Goal: Task Accomplishment & Management: Use online tool/utility

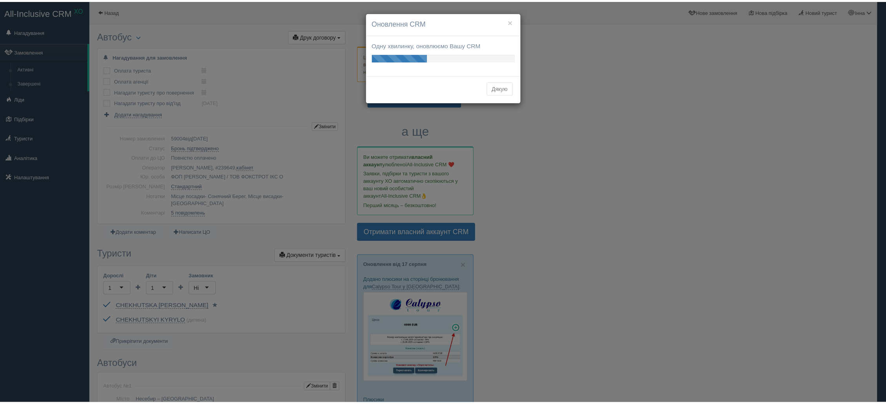
scroll to position [333, 0]
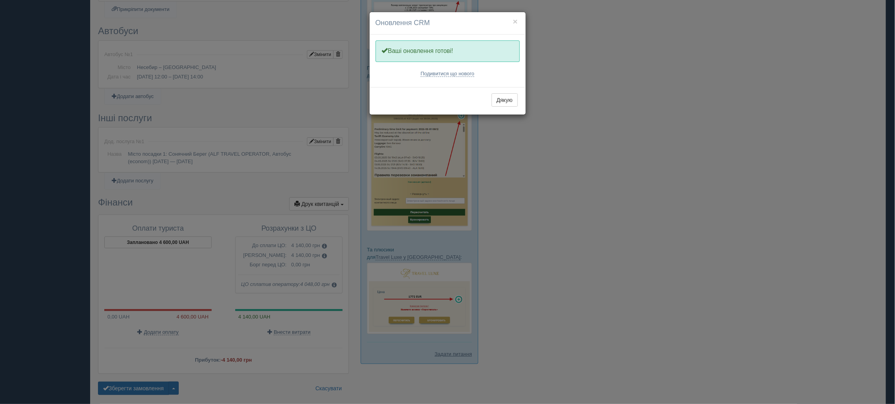
click at [534, 223] on div "× Оновлення CRM Одну хвилинку, оновлюємо Вашу CRM Ваші оновлення готові! Подиви…" at bounding box center [447, 202] width 895 height 404
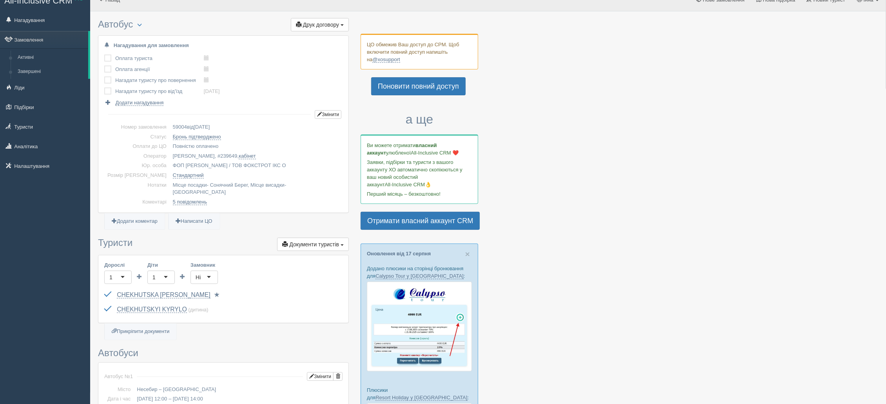
scroll to position [0, 0]
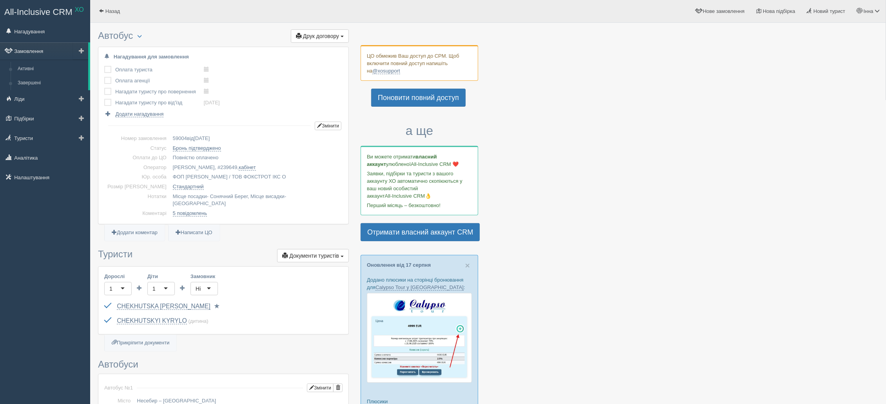
click at [34, 54] on link "Замовлення" at bounding box center [44, 50] width 88 height 17
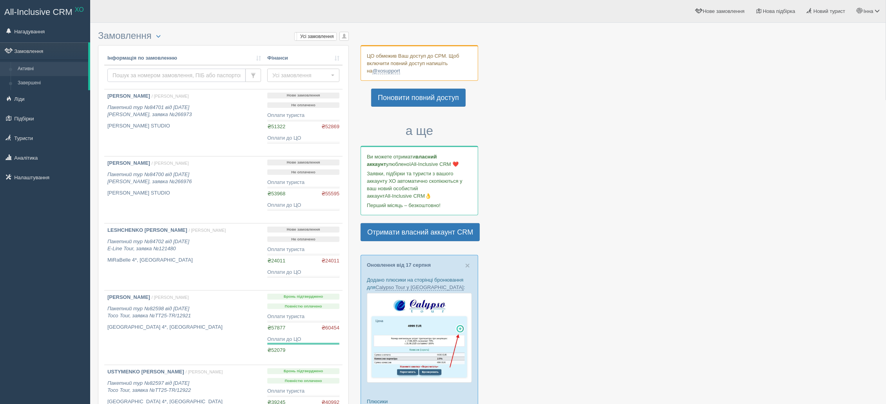
click at [143, 70] on input "text" at bounding box center [176, 75] width 138 height 13
type input "69392"
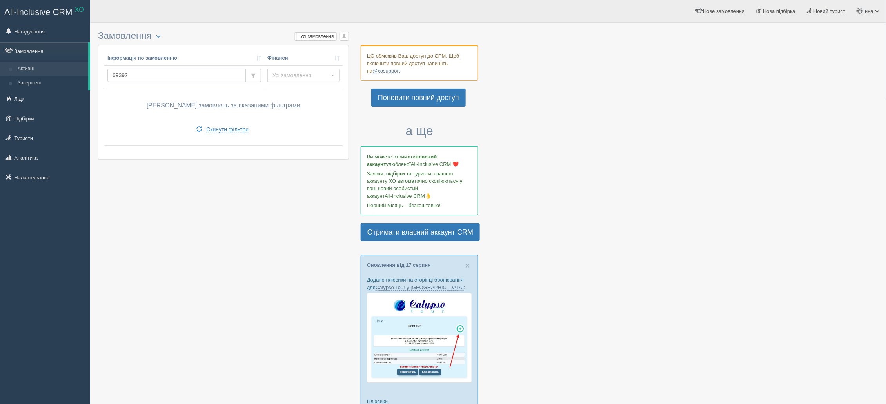
drag, startPoint x: 116, startPoint y: 74, endPoint x: 110, endPoint y: 75, distance: 6.1
click at [110, 75] on input "69392" at bounding box center [176, 75] width 138 height 13
type input "59392"
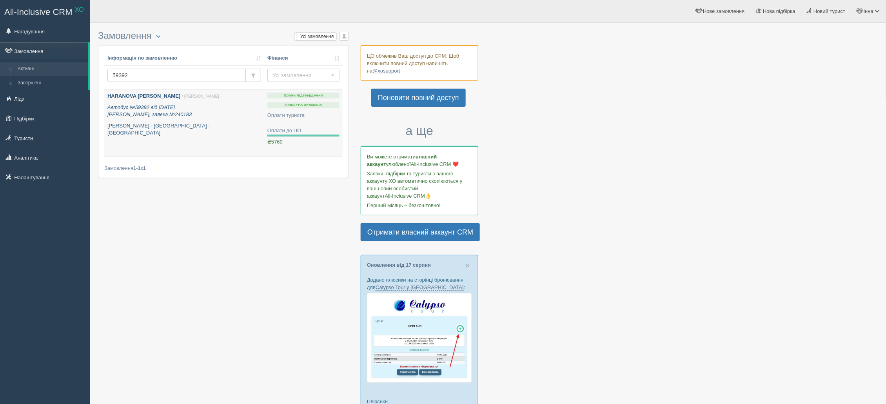
click at [145, 98] on b "HARANOVA [PERSON_NAME]" at bounding box center [143, 96] width 73 height 6
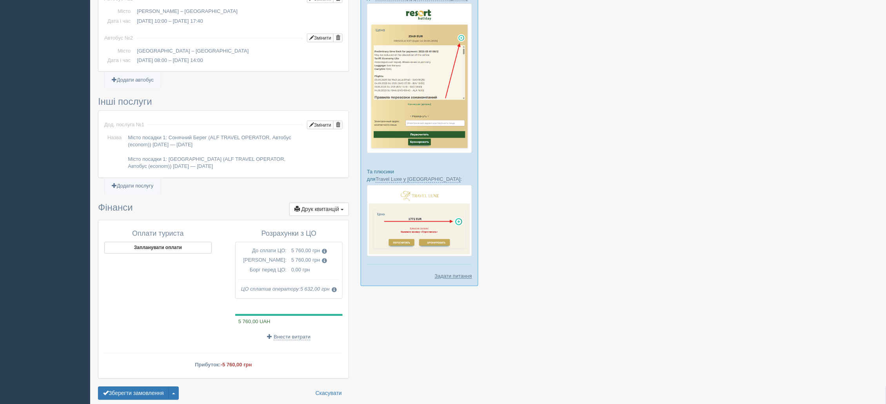
scroll to position [433, 0]
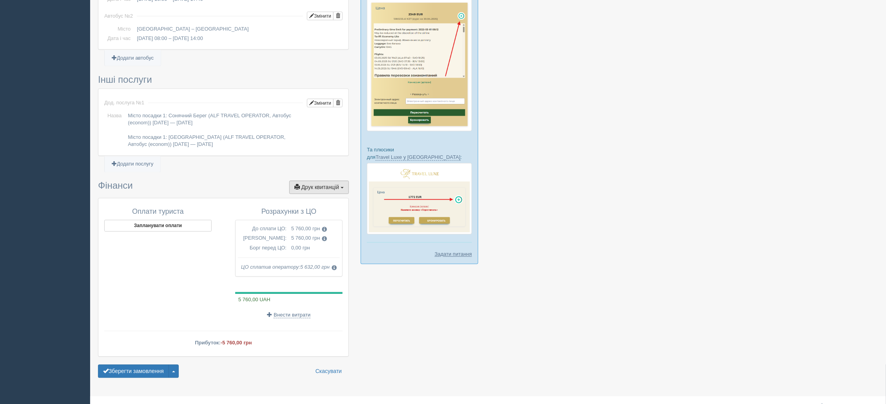
click at [340, 181] on button "Друк квитанцій Друк" at bounding box center [319, 187] width 60 height 13
click at [309, 273] on link "Рахунок від ЦО №1 від 25.09.2024" at bounding box center [304, 279] width 90 height 13
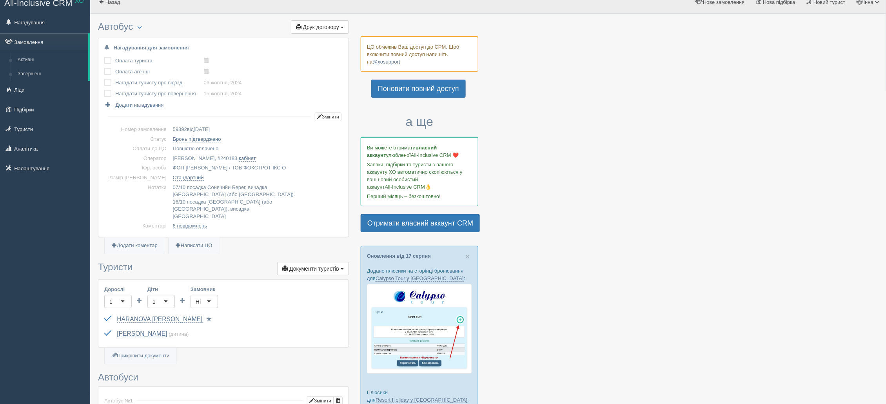
scroll to position [0, 0]
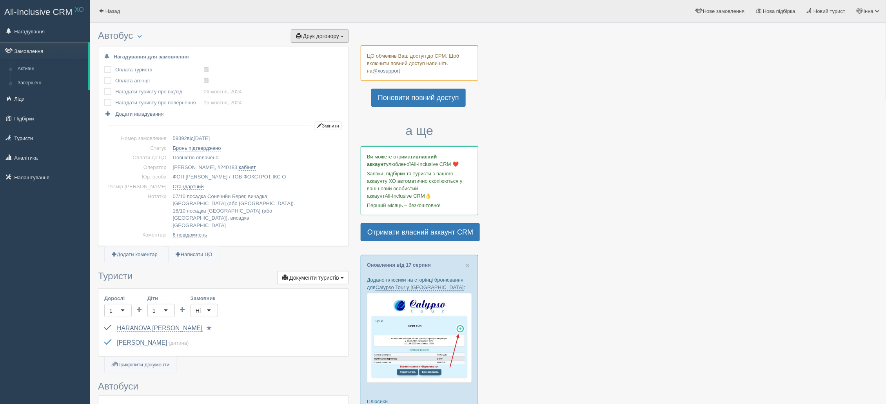
click at [343, 36] on span "button" at bounding box center [342, 37] width 3 height 2
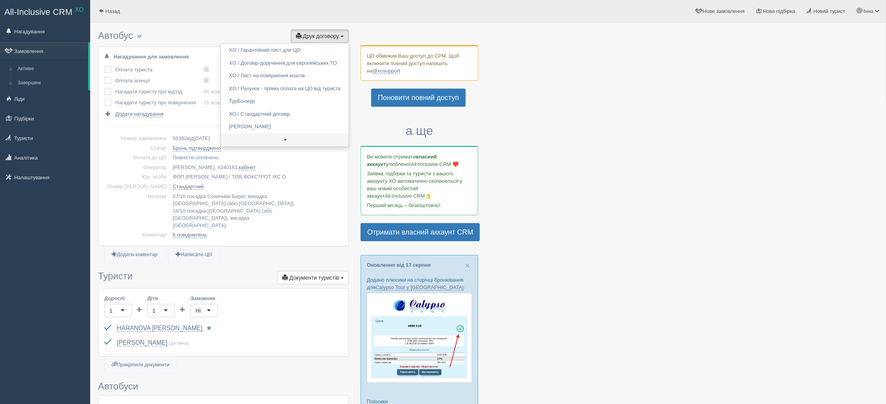
click at [287, 133] on link at bounding box center [284, 139] width 127 height 13
click at [269, 80] on link "XO / Dav Club" at bounding box center [284, 75] width 127 height 13
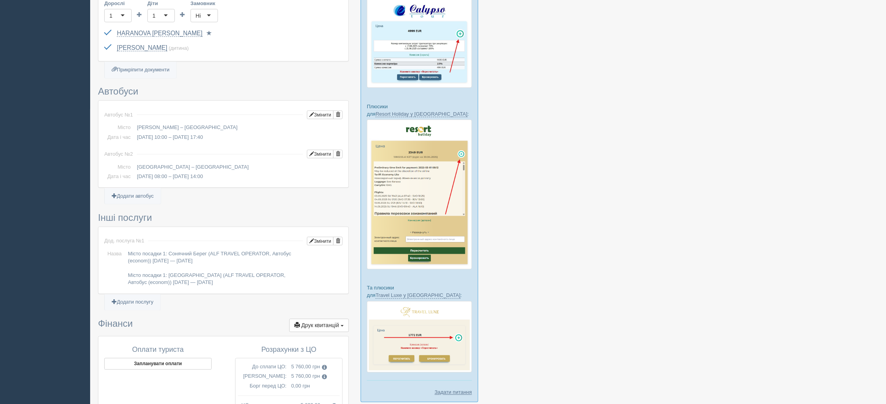
scroll to position [433, 0]
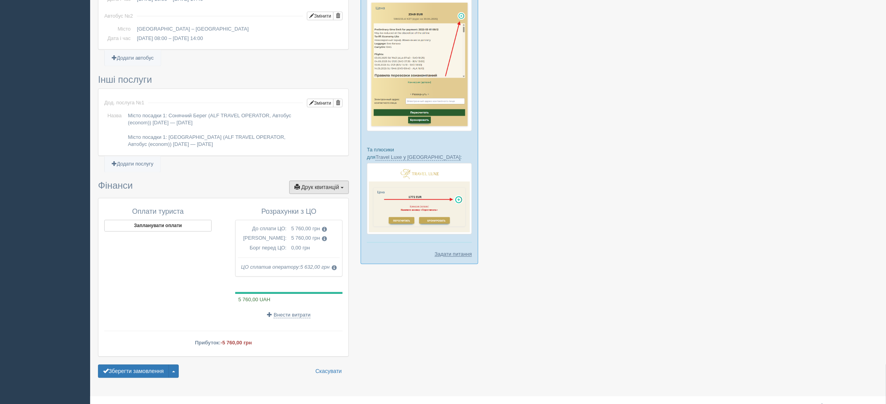
click at [347, 181] on button "Друк квитанцій Друк" at bounding box center [319, 187] width 60 height 13
click at [283, 234] on link "Довідка про розрахунок доходу" at bounding box center [304, 240] width 90 height 13
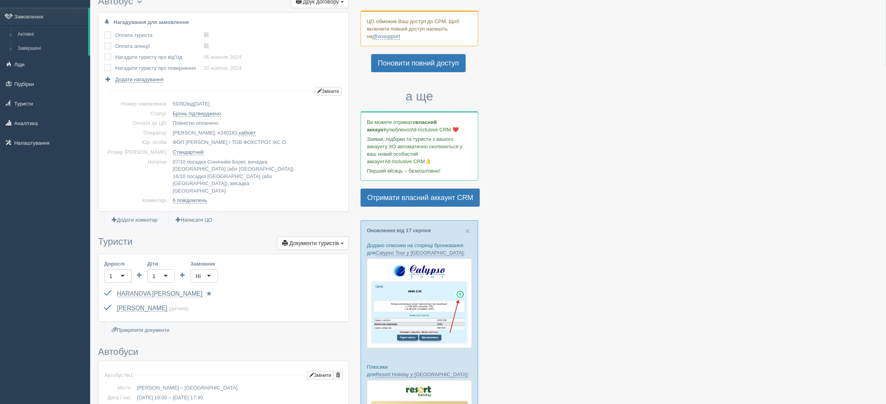
scroll to position [0, 0]
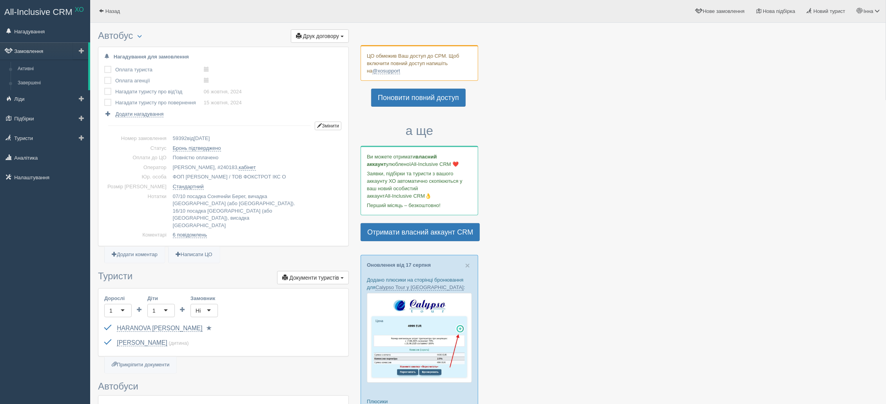
click at [31, 50] on link "Замовлення" at bounding box center [44, 50] width 88 height 17
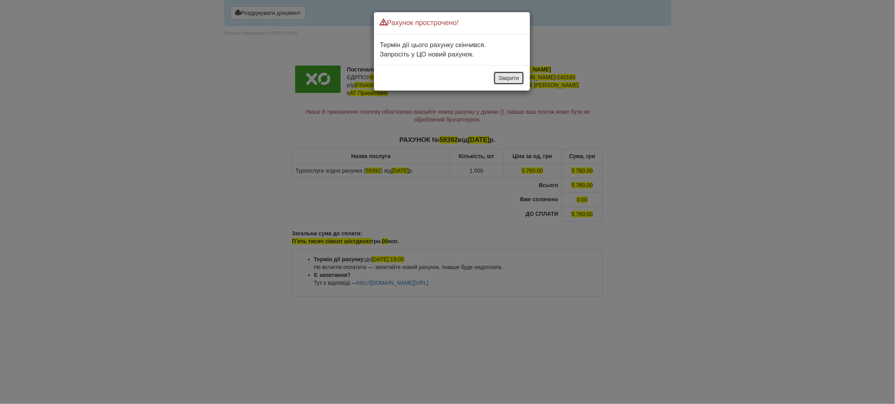
click at [500, 82] on button "Закрити" at bounding box center [509, 77] width 31 height 13
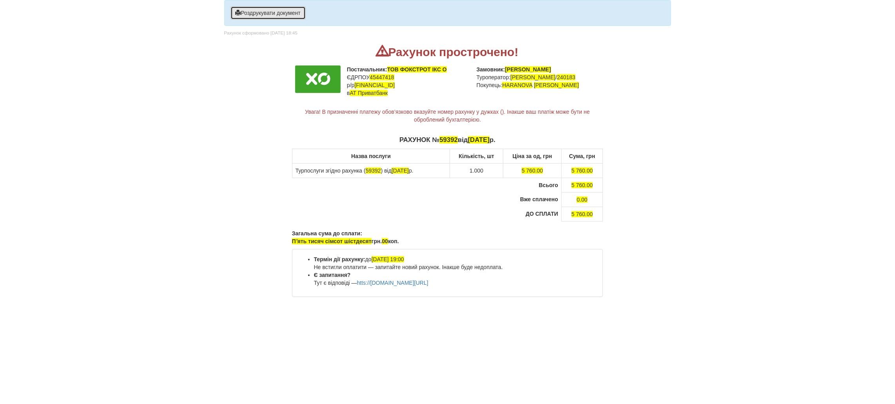
click at [281, 17] on button "Роздрукувати документ" at bounding box center [267, 12] width 75 height 13
click at [245, 13] on button "Роздрукувати документ" at bounding box center [267, 12] width 75 height 13
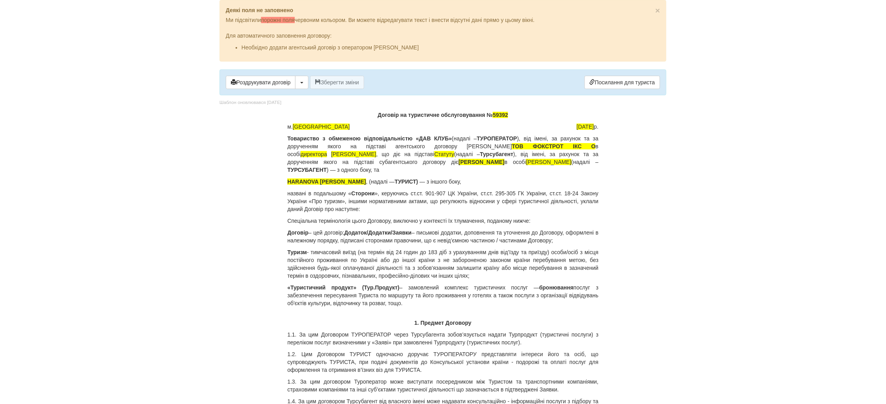
drag, startPoint x: 436, startPoint y: 145, endPoint x: 328, endPoint y: 155, distance: 109.0
click at [328, 155] on p "Товариство з обмеженою відповідальністю «ДАВ КЛУБ» (надалі – ТУРОПЕРАТОР ), від…" at bounding box center [442, 153] width 311 height 39
copy p "ТОВ ФОКСТРОТ [PERSON_NAME] О в особі директора [PERSON_NAME]"
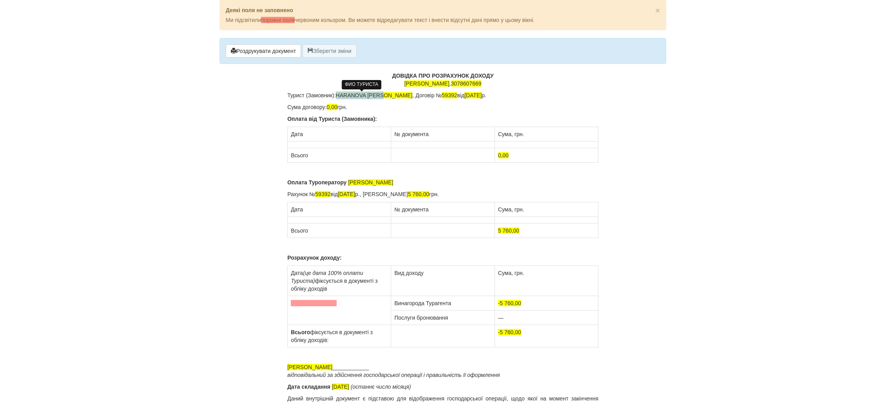
drag, startPoint x: 384, startPoint y: 95, endPoint x: 339, endPoint y: 98, distance: 45.2
click at [339, 98] on span "HARANOVA [PERSON_NAME]" at bounding box center [374, 95] width 77 height 6
drag, startPoint x: 450, startPoint y: 98, endPoint x: 434, endPoint y: 98, distance: 16.5
click at [434, 98] on p "Турист (Замовник): [PERSON_NAME] , Договір № 59392 від [DATE]" at bounding box center [442, 95] width 311 height 8
drag, startPoint x: 338, startPoint y: 107, endPoint x: 329, endPoint y: 111, distance: 9.9
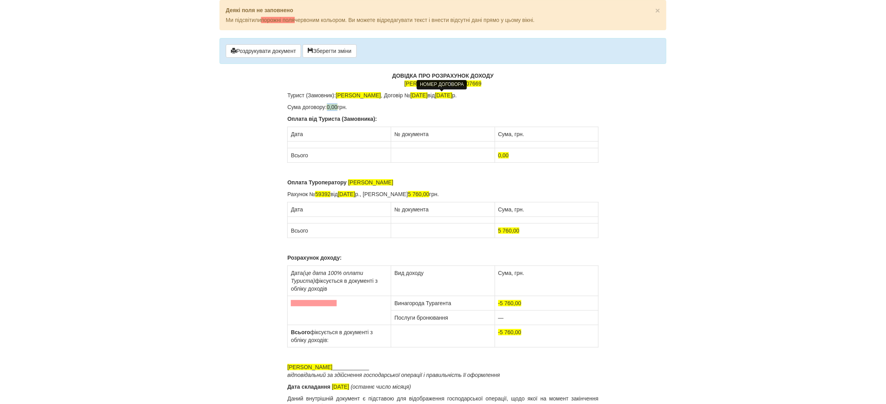
click at [329, 111] on p "Сума договору: 0,00 грн." at bounding box center [442, 107] width 311 height 8
click at [299, 145] on td at bounding box center [339, 145] width 103 height 7
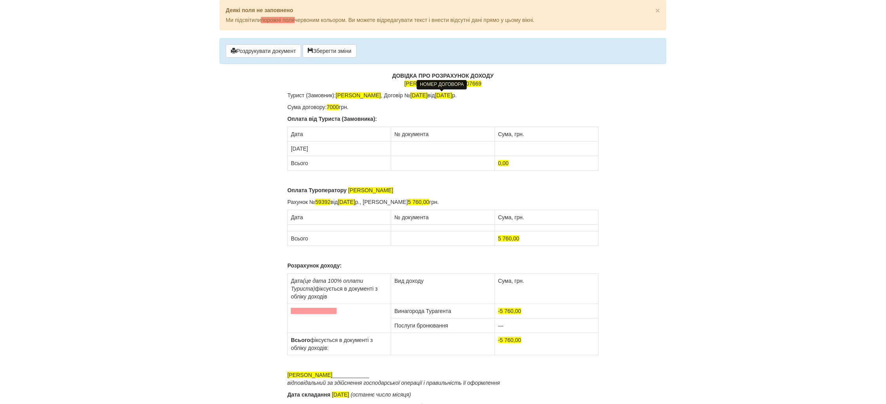
click at [415, 147] on td at bounding box center [442, 149] width 103 height 15
click at [504, 148] on td at bounding box center [546, 149] width 103 height 15
drag, startPoint x: 514, startPoint y: 166, endPoint x: 498, endPoint y: 166, distance: 16.1
click at [498, 166] on td "0,00" at bounding box center [546, 163] width 103 height 15
click at [360, 192] on p "Оплата Туроператору Alf" at bounding box center [442, 190] width 311 height 8
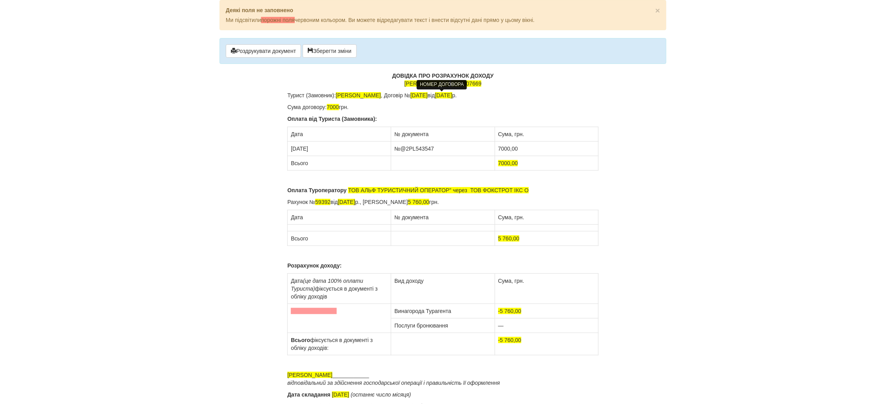
click at [291, 228] on td at bounding box center [339, 228] width 103 height 7
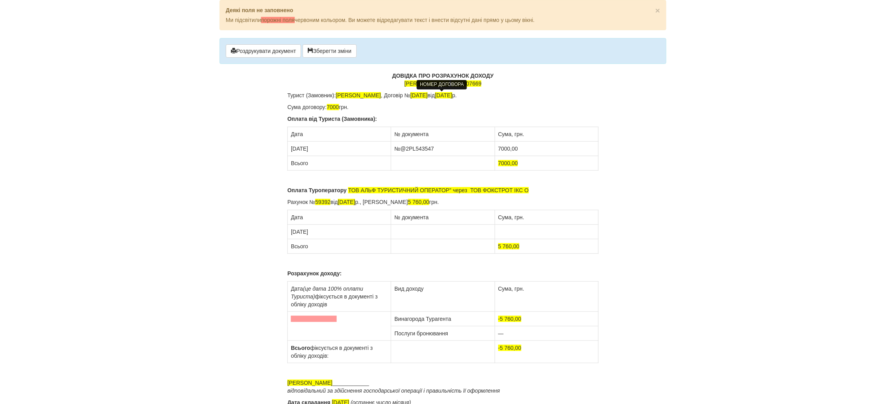
click at [436, 231] on td at bounding box center [442, 232] width 103 height 15
click at [510, 229] on td at bounding box center [546, 232] width 103 height 15
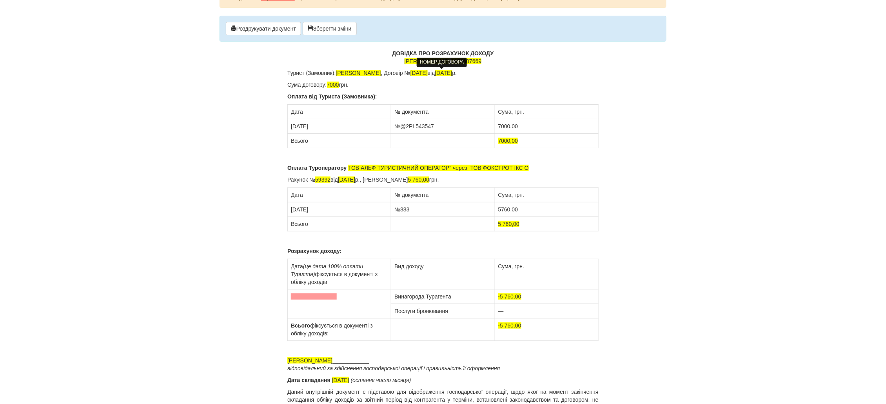
scroll to position [34, 0]
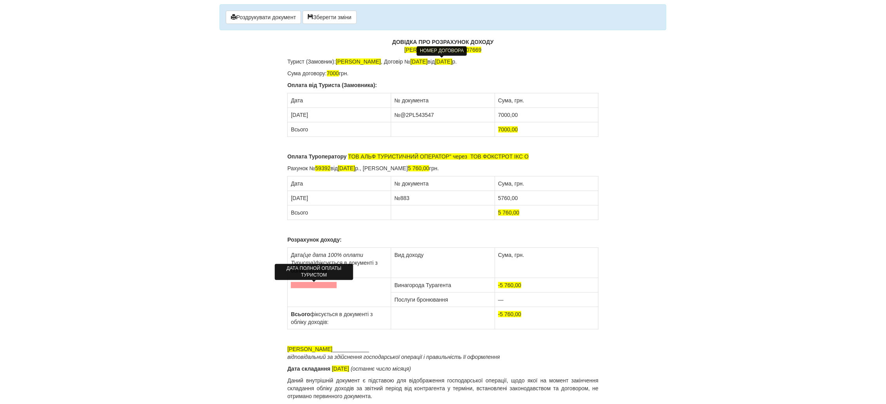
click at [312, 284] on span at bounding box center [314, 285] width 46 height 6
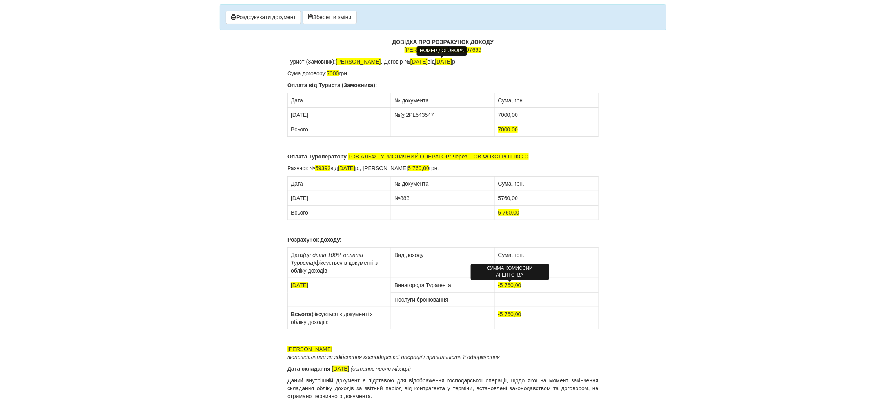
click at [500, 286] on span "-5 760,00" at bounding box center [509, 285] width 23 height 6
click at [501, 314] on span "-5 760,00" at bounding box center [509, 314] width 23 height 6
drag, startPoint x: 525, startPoint y: 285, endPoint x: 494, endPoint y: 286, distance: 31.4
click at [494, 286] on tr "25.09.2024 Винагорода Турагента 5 760,00" at bounding box center [443, 285] width 311 height 15
click at [502, 285] on td at bounding box center [546, 285] width 103 height 15
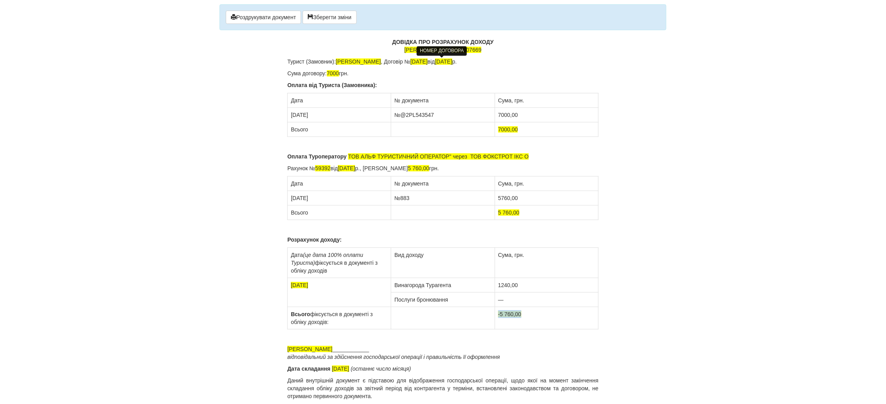
drag, startPoint x: 532, startPoint y: 315, endPoint x: 495, endPoint y: 315, distance: 37.2
click at [495, 315] on td "-5 760,00" at bounding box center [546, 318] width 103 height 22
click at [338, 369] on span "31.08.2025" at bounding box center [340, 368] width 17 height 6
click at [334, 369] on span "31.08.2025" at bounding box center [340, 368] width 17 height 6
click at [337, 366] on span "31.08.2025" at bounding box center [340, 368] width 17 height 6
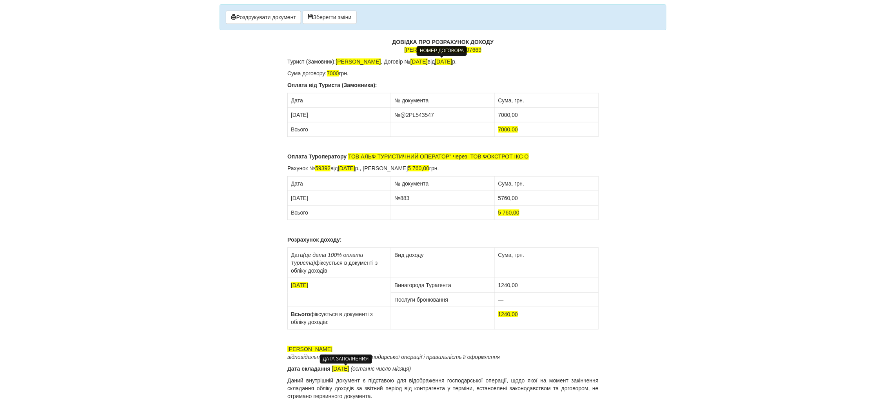
click at [345, 368] on span "30.08.2025" at bounding box center [340, 368] width 17 height 6
click at [349, 367] on span "30.09.2025" at bounding box center [340, 368] width 17 height 6
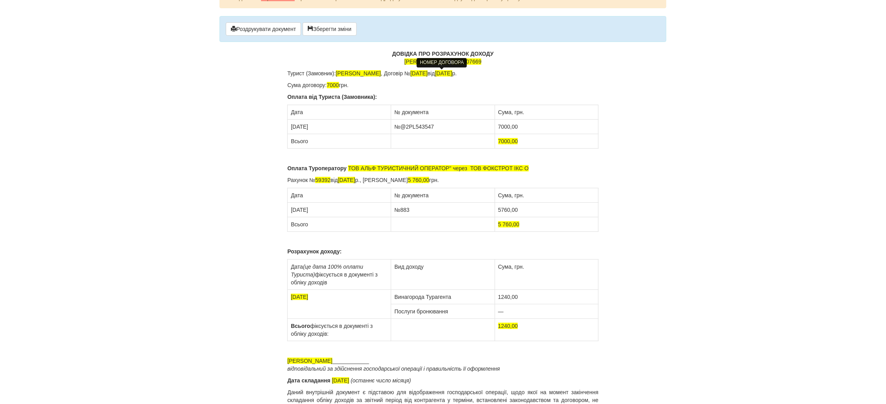
scroll to position [0, 0]
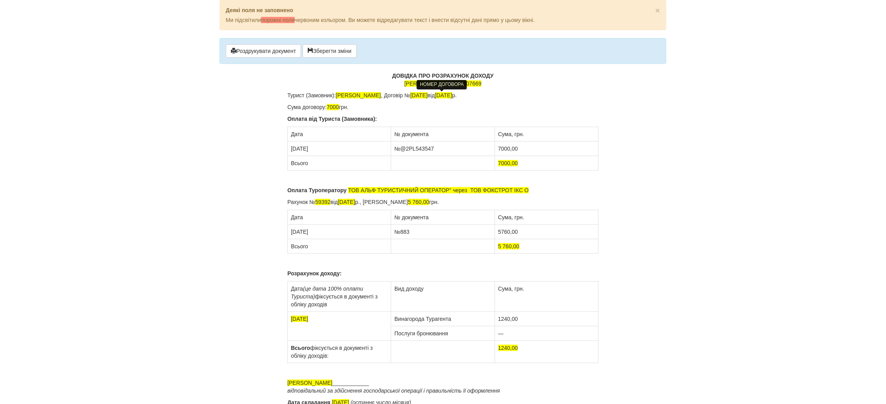
click at [536, 86] on p "ДОВІДКА ПРО РОЗРАХУНОК ДОХОДУ ФОП Сосновська Інна Ігорівна , 3078607669" at bounding box center [442, 80] width 311 height 16
click at [263, 50] on button "Роздрукувати документ" at bounding box center [263, 50] width 75 height 13
click at [251, 54] on button "Роздрукувати документ" at bounding box center [263, 50] width 75 height 13
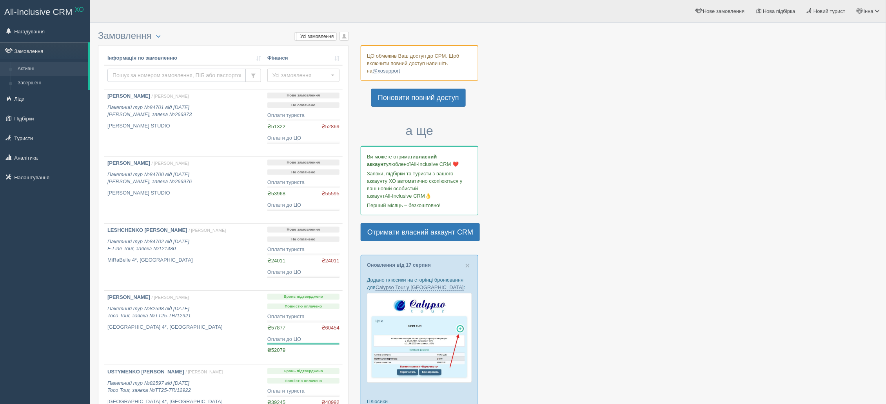
click at [129, 72] on input "text" at bounding box center [176, 75] width 138 height 13
type input "59004"
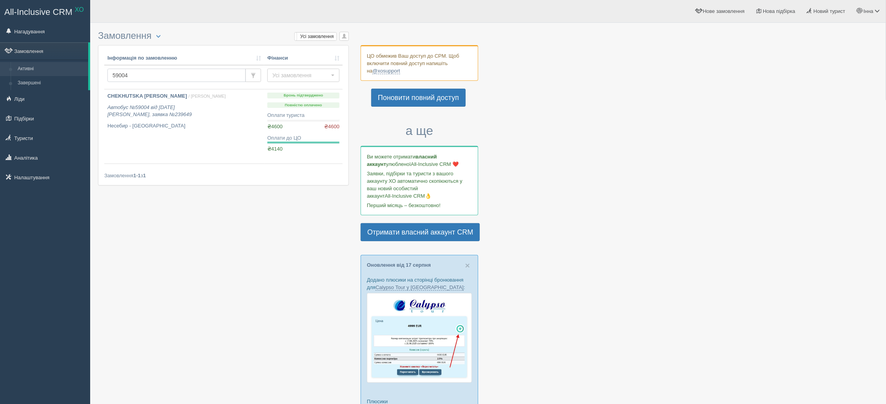
drag, startPoint x: 131, startPoint y: 76, endPoint x: 108, endPoint y: 75, distance: 23.5
click at [108, 75] on input "59004" at bounding box center [176, 75] width 138 height 13
paste input "8147"
type input "58147"
drag, startPoint x: 143, startPoint y: 76, endPoint x: 77, endPoint y: 76, distance: 65.9
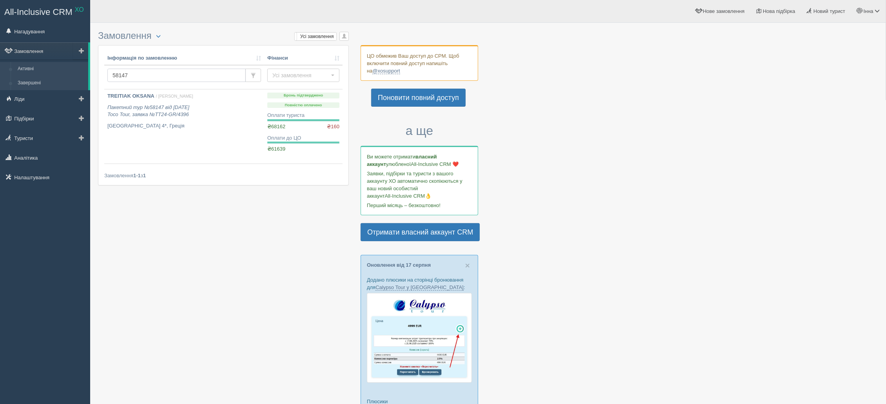
click at [77, 76] on div "All-Inclusive CRM XO Нагадування Замовлення Активні" at bounding box center [443, 369] width 886 height 739
paste input "7020"
type input "57020"
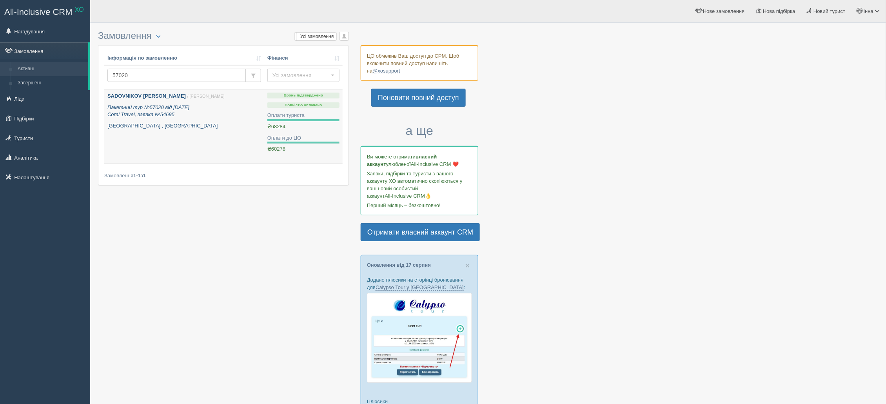
click at [135, 94] on b "SADOVNIKOV [PERSON_NAME]" at bounding box center [146, 96] width 78 height 6
drag, startPoint x: 136, startPoint y: 71, endPoint x: 105, endPoint y: 78, distance: 31.6
click at [105, 78] on td "57020" at bounding box center [184, 77] width 160 height 24
type input "59004"
click at [149, 97] on b "CHEKHUTSKA [PERSON_NAME]" at bounding box center [147, 96] width 80 height 6
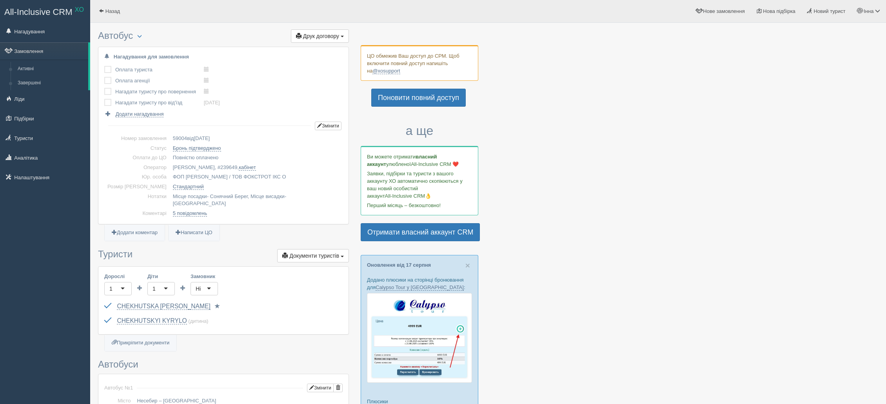
scroll to position [357, 0]
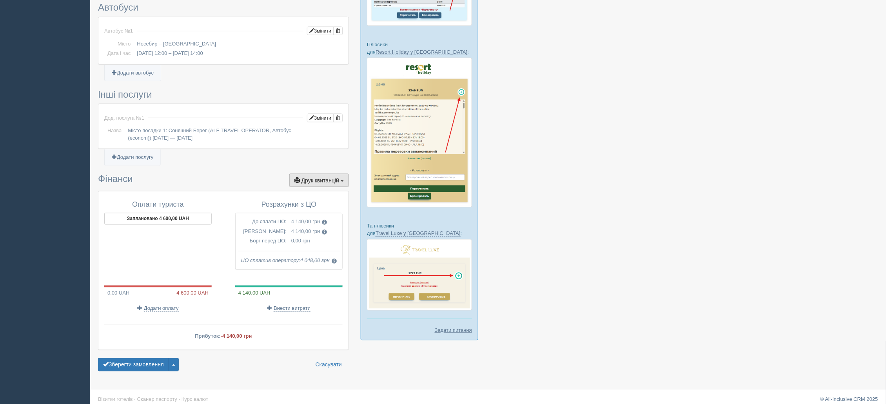
click at [343, 178] on button "Друк квитанцій Друк" at bounding box center [319, 180] width 60 height 13
click at [285, 266] on link "Рахунок від ЦО №1 від [DATE]" at bounding box center [304, 272] width 90 height 13
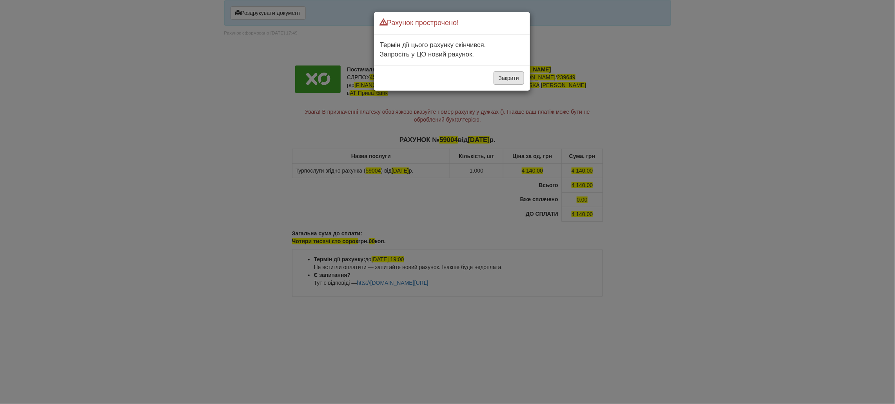
click at [504, 81] on button "Закрити" at bounding box center [509, 77] width 31 height 13
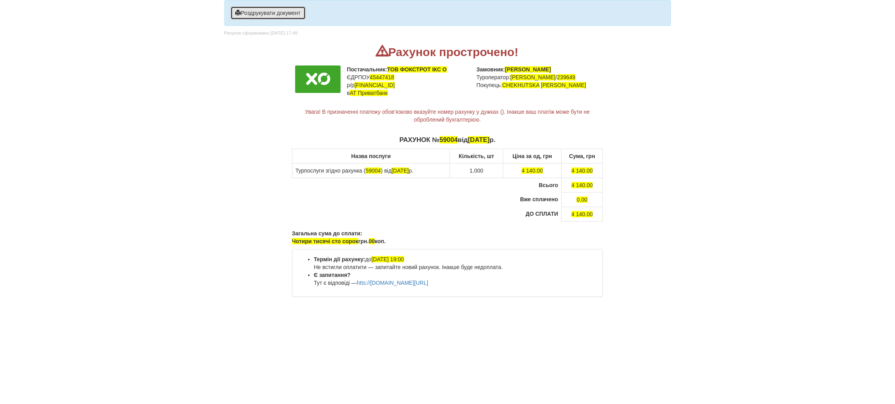
click at [267, 16] on button "Роздрукувати документ" at bounding box center [267, 12] width 75 height 13
click at [247, 15] on button "Роздрукувати документ" at bounding box center [267, 12] width 75 height 13
